Goal: Check status: Check status

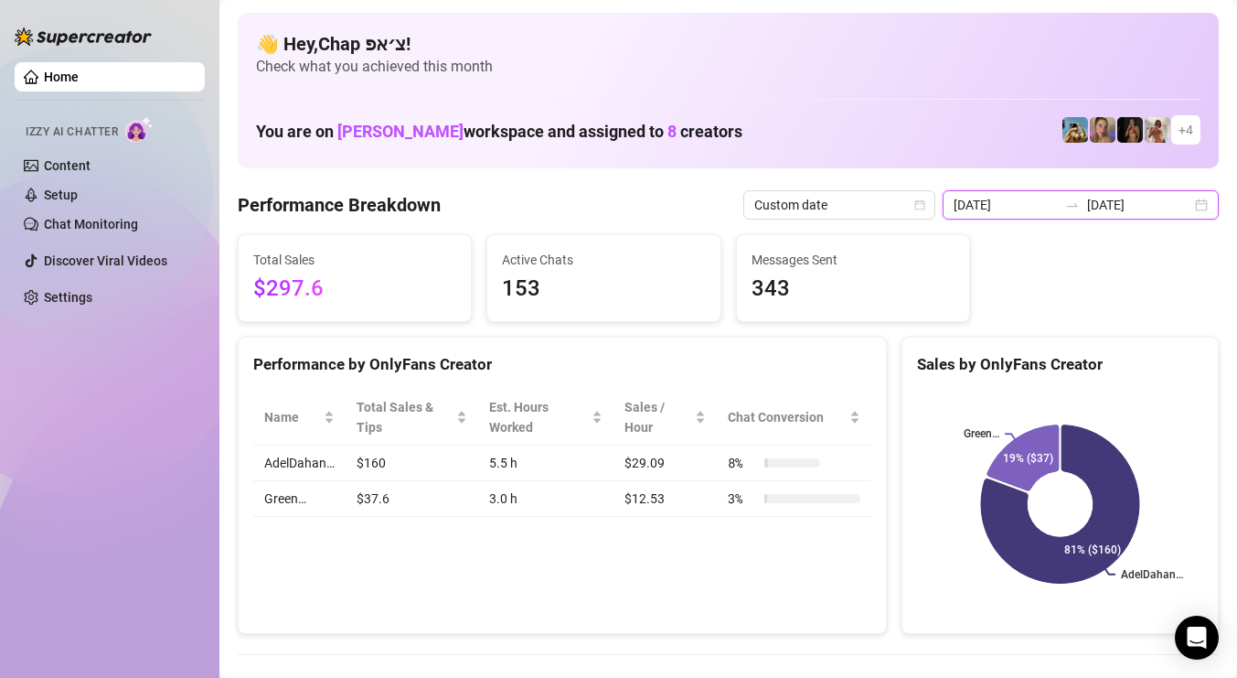
click at [1182, 197] on input "[DATE]" at bounding box center [1139, 205] width 104 height 20
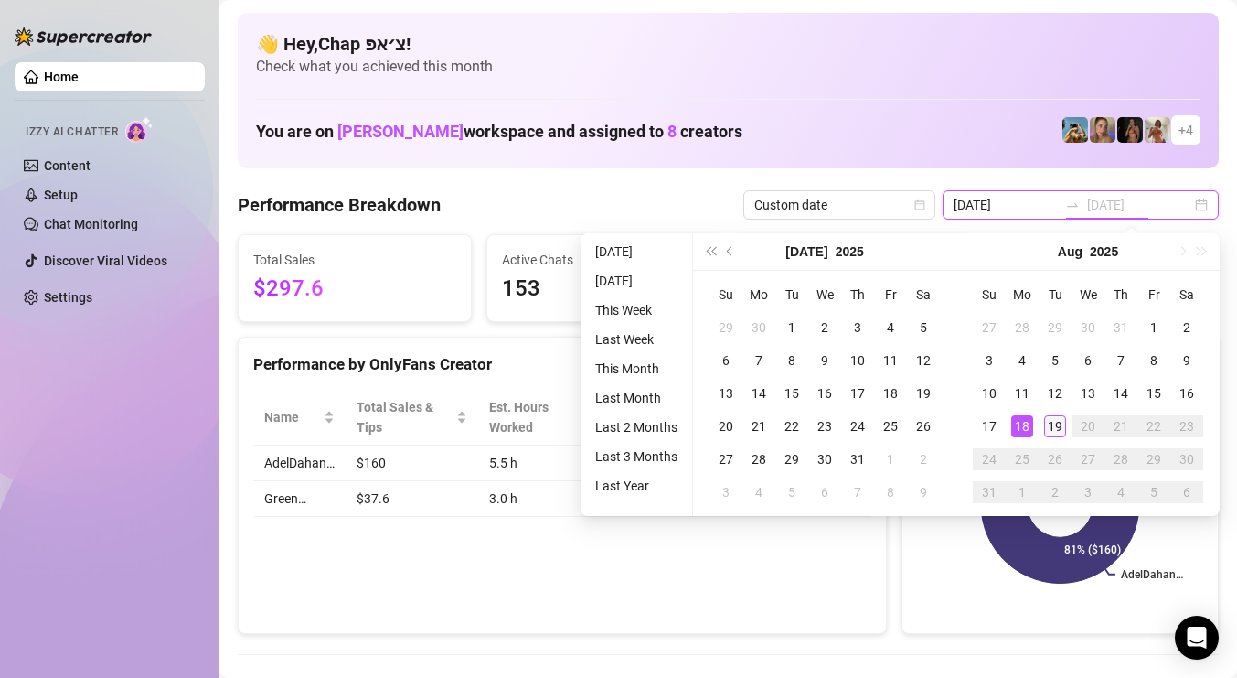
type input "[DATE]"
click at [1053, 426] on div "19" at bounding box center [1055, 426] width 22 height 22
click at [1022, 428] on div "18" at bounding box center [1022, 426] width 22 height 22
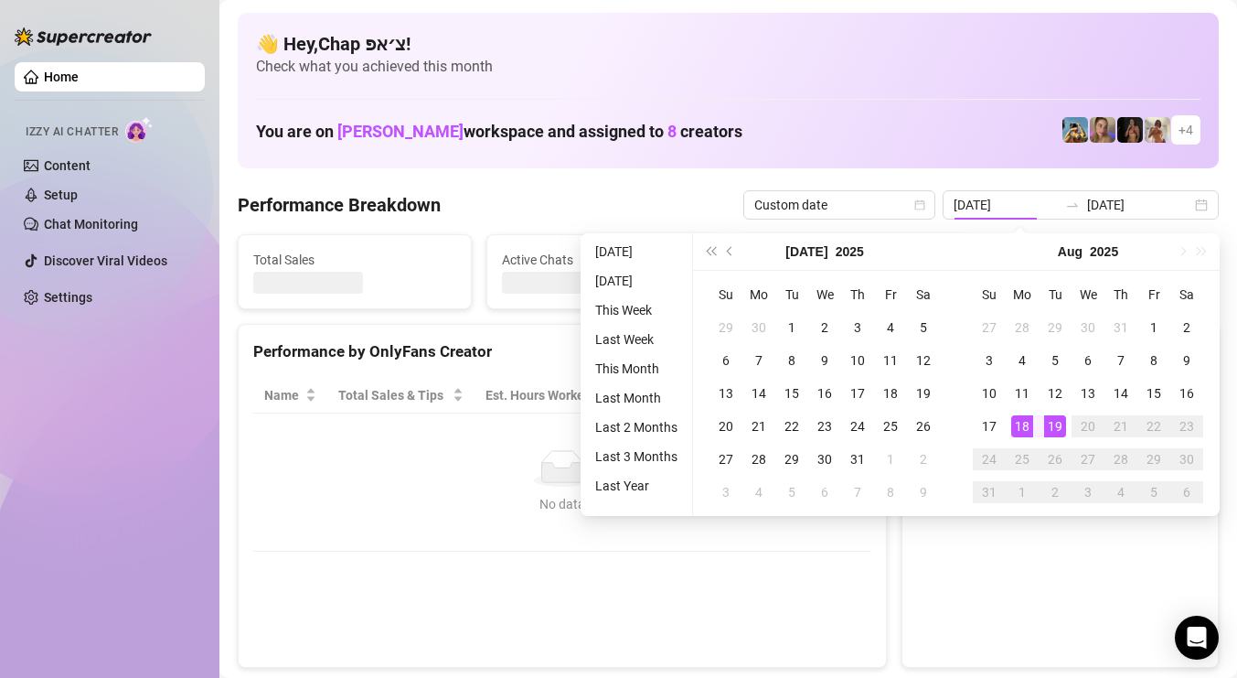
type input "[DATE]"
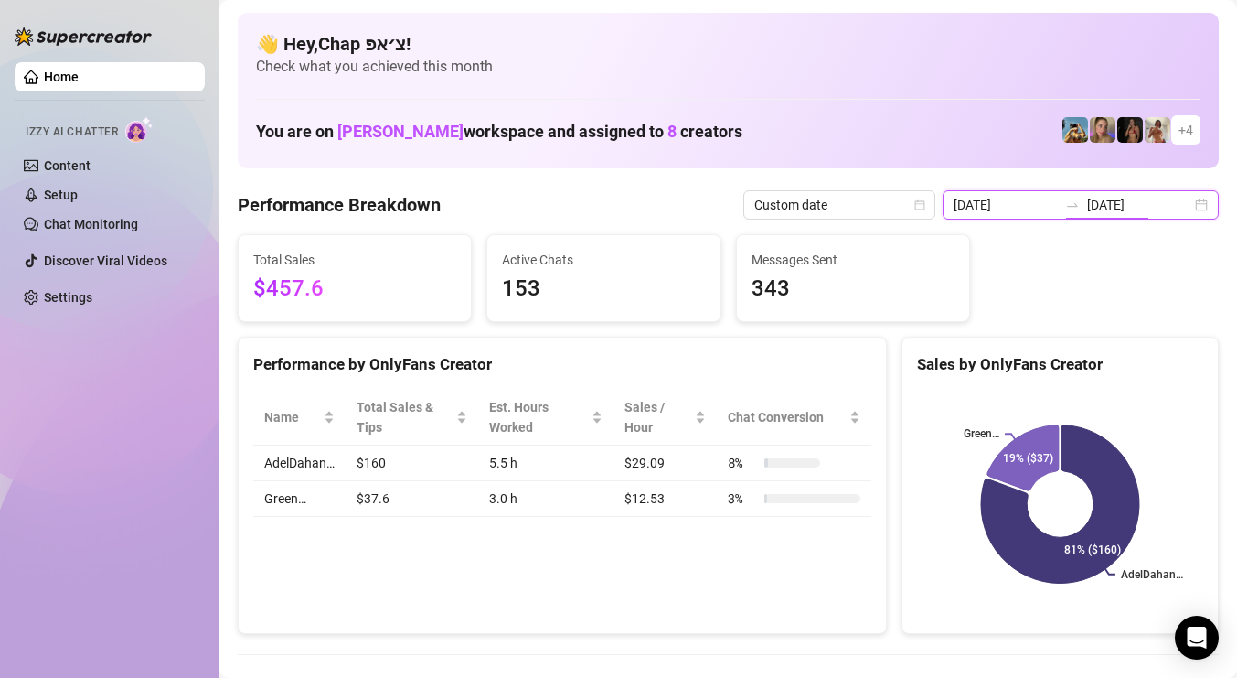
click at [1173, 213] on input "[DATE]" at bounding box center [1139, 205] width 104 height 20
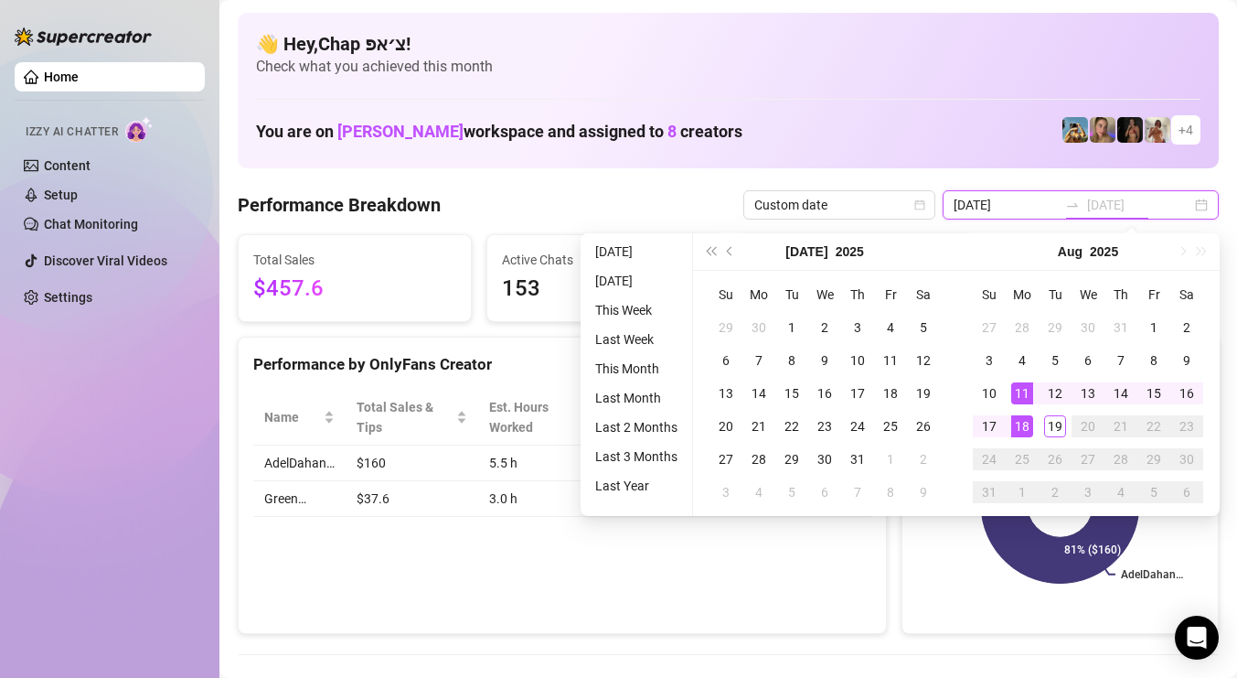
type input "[DATE]"
click at [1021, 422] on div "18" at bounding box center [1022, 426] width 22 height 22
type input "[DATE]"
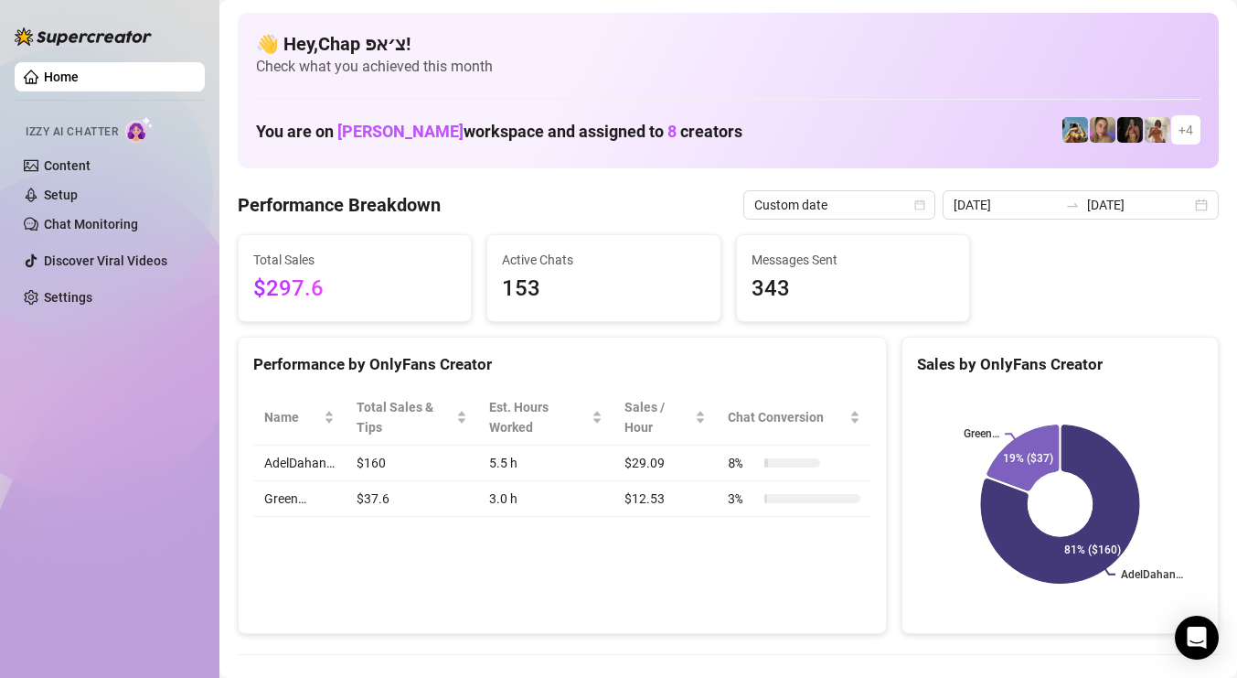
click at [1093, 237] on div "Total Sales $297.6 Active Chats 153 Messages Sent 343" at bounding box center [728, 278] width 996 height 88
click at [1080, 211] on icon "swap-right" at bounding box center [1072, 205] width 15 height 15
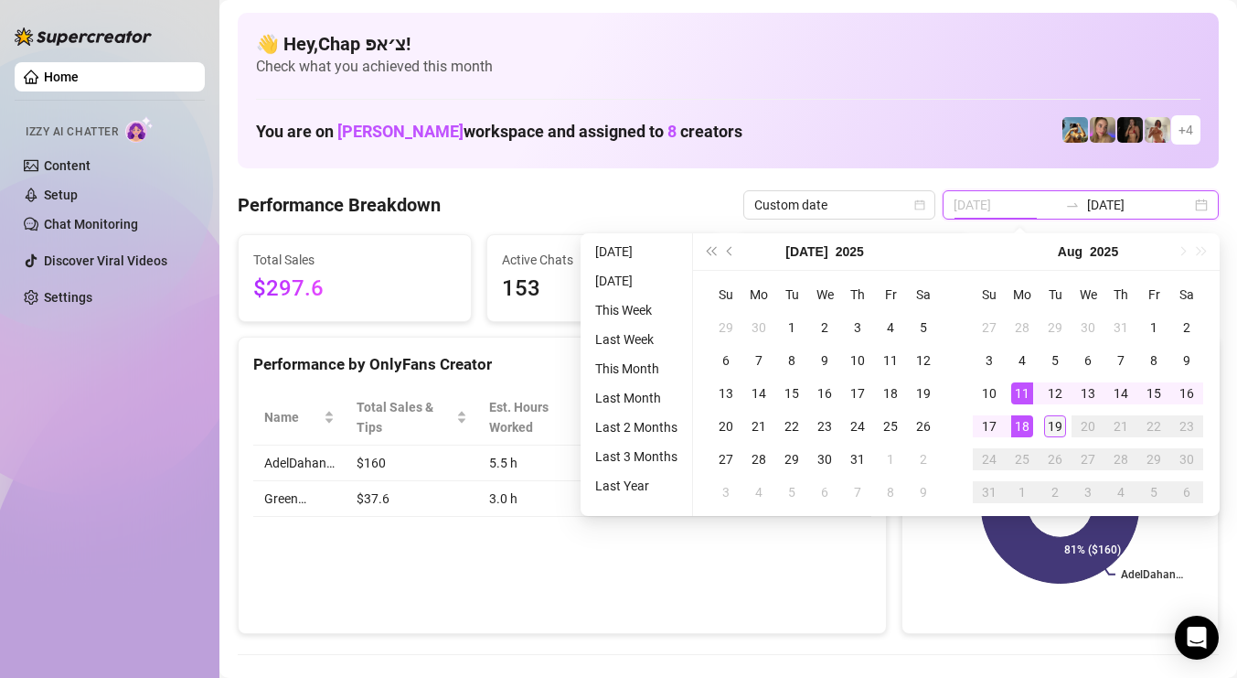
type input "[DATE]"
click at [1064, 428] on div "19" at bounding box center [1055, 426] width 22 height 22
type input "[DATE]"
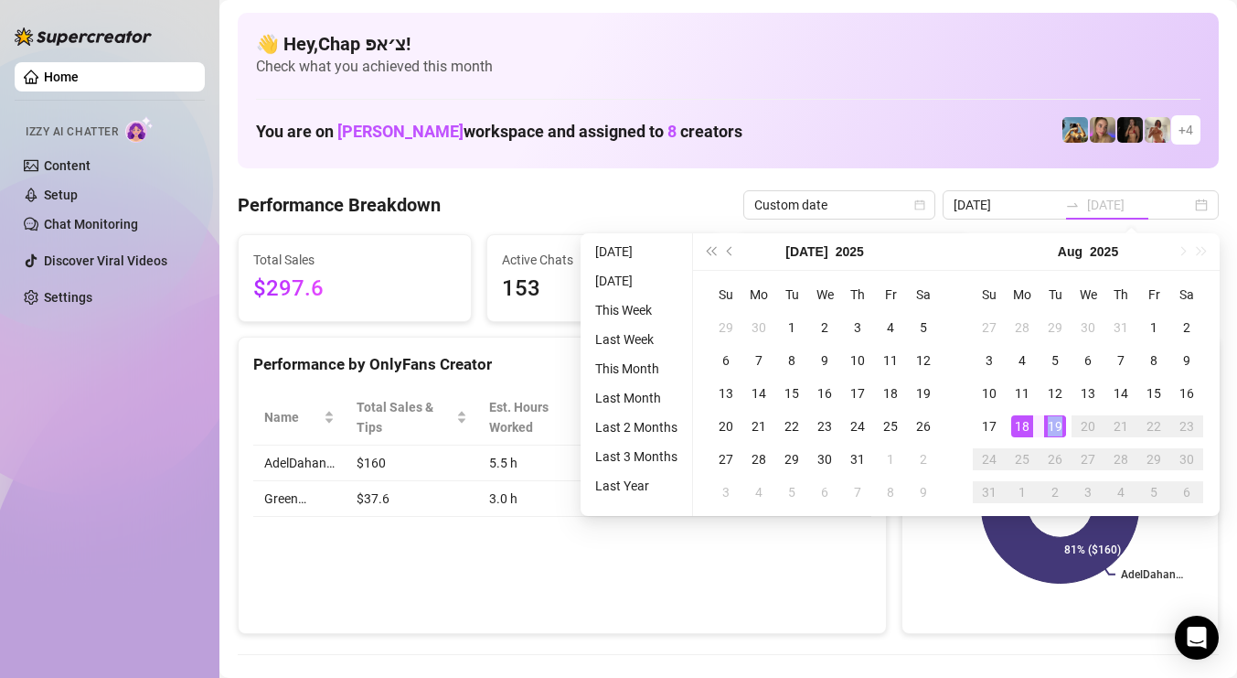
type input "[DATE]"
